Goal: Transaction & Acquisition: Register for event/course

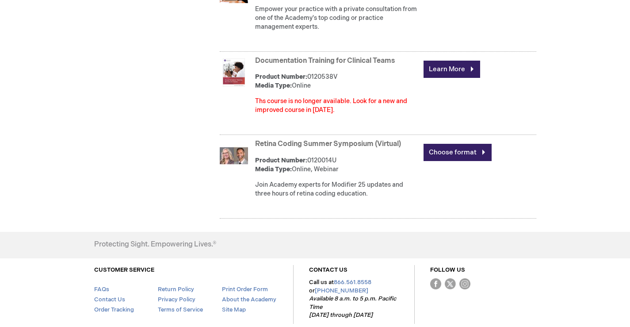
scroll to position [1063, 0]
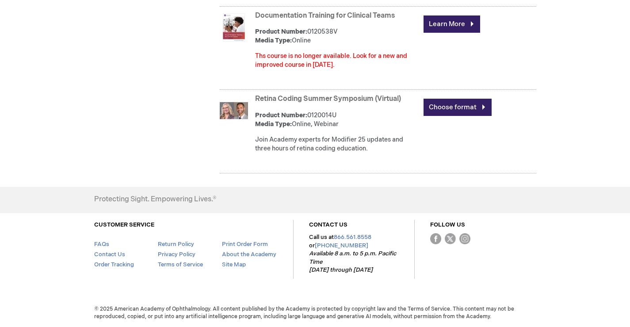
click at [295, 97] on link "Retina Coding Summer Symposium (Virtual)" at bounding box center [328, 99] width 146 height 8
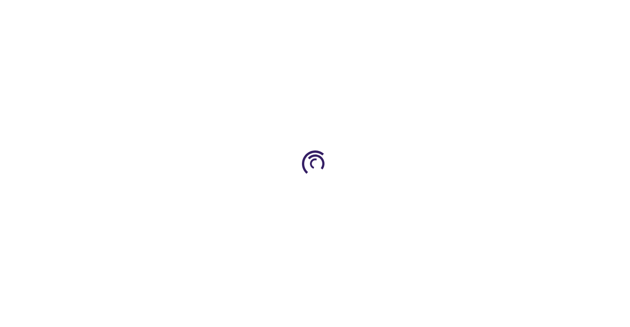
type input "0"
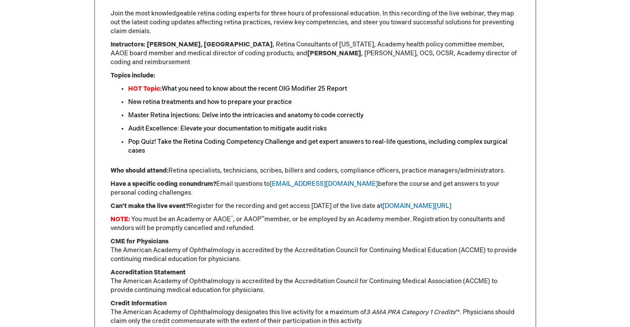
scroll to position [396, 0]
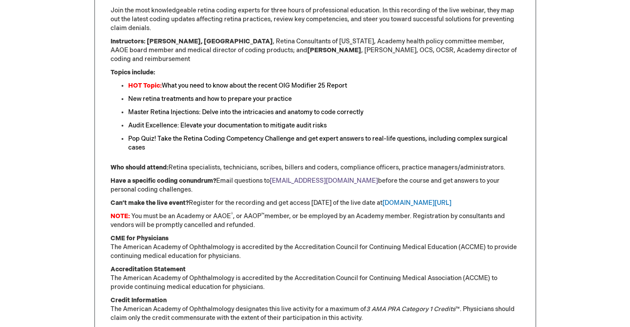
click at [309, 177] on link "[EMAIL_ADDRESS][DOMAIN_NAME]" at bounding box center [324, 181] width 108 height 8
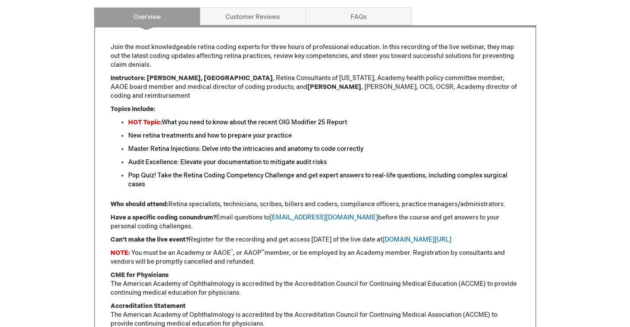
scroll to position [4, 0]
